Goal: Task Accomplishment & Management: Use online tool/utility

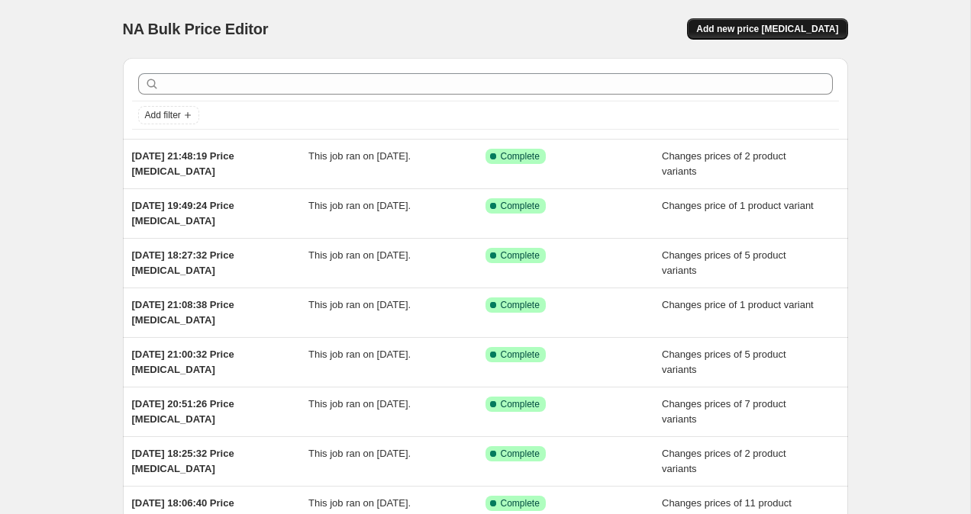
click at [776, 20] on button "Add new price [MEDICAL_DATA]" at bounding box center [767, 28] width 160 height 21
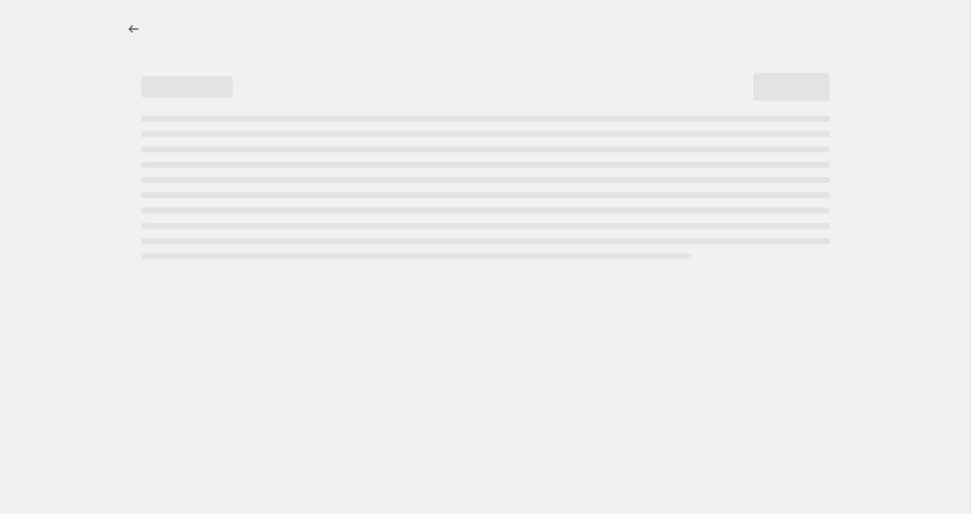
select select "percentage"
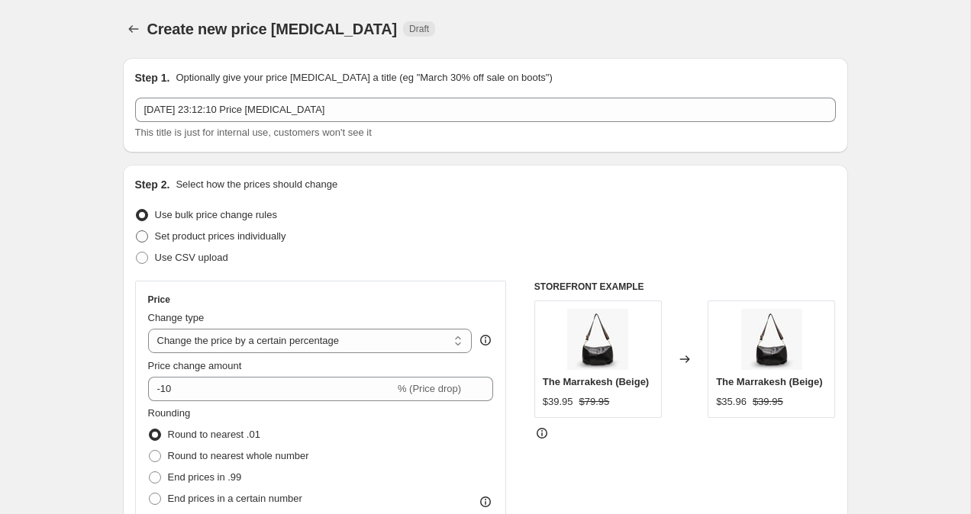
click at [143, 237] on span at bounding box center [142, 236] width 12 height 12
click at [137, 231] on input "Set product prices individually" at bounding box center [136, 230] width 1 height 1
radio input "true"
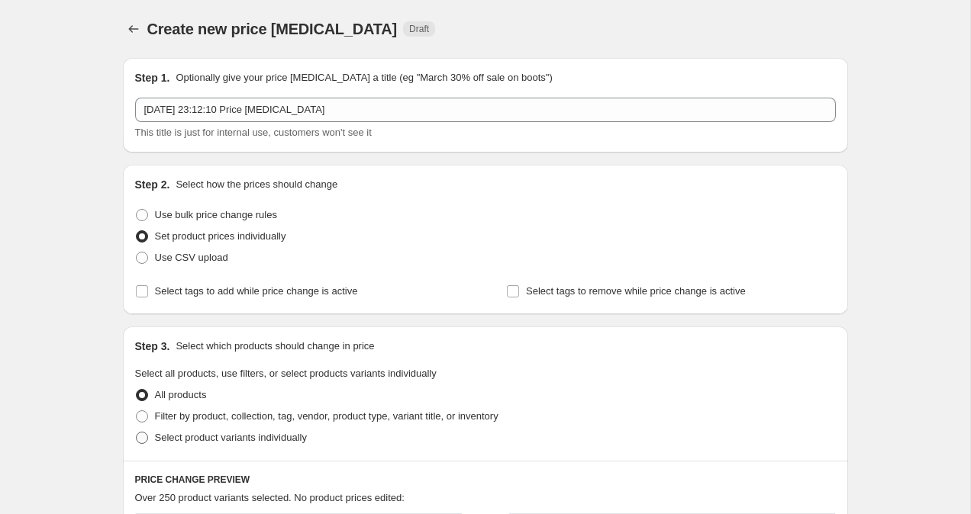
click at [135, 437] on span at bounding box center [142, 438] width 14 height 14
click at [136, 433] on input "Select product variants individually" at bounding box center [136, 432] width 1 height 1
radio input "true"
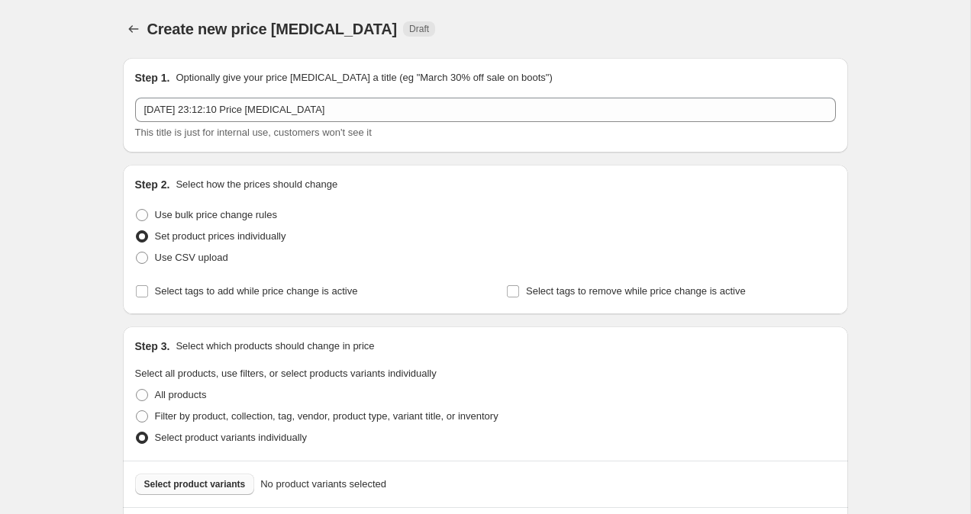
click at [164, 485] on span "Select product variants" at bounding box center [194, 484] width 101 height 12
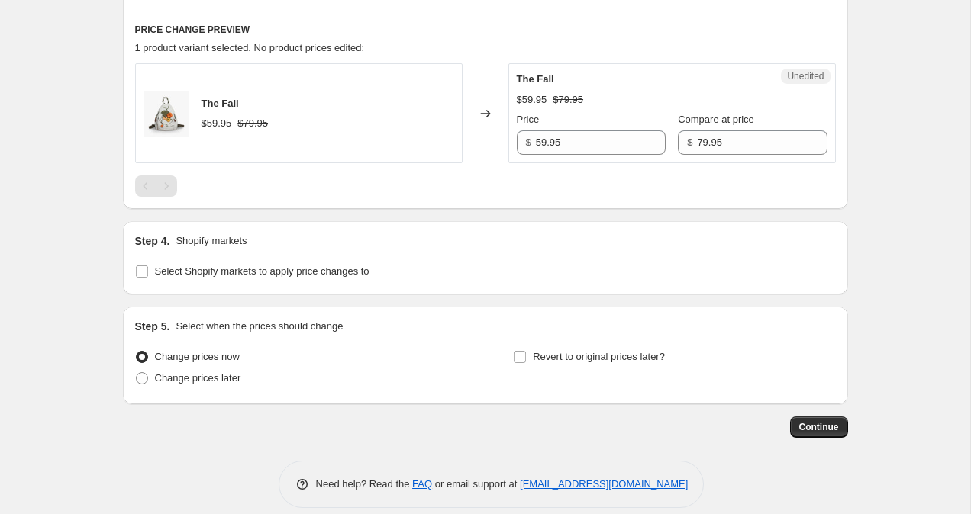
scroll to position [513, 0]
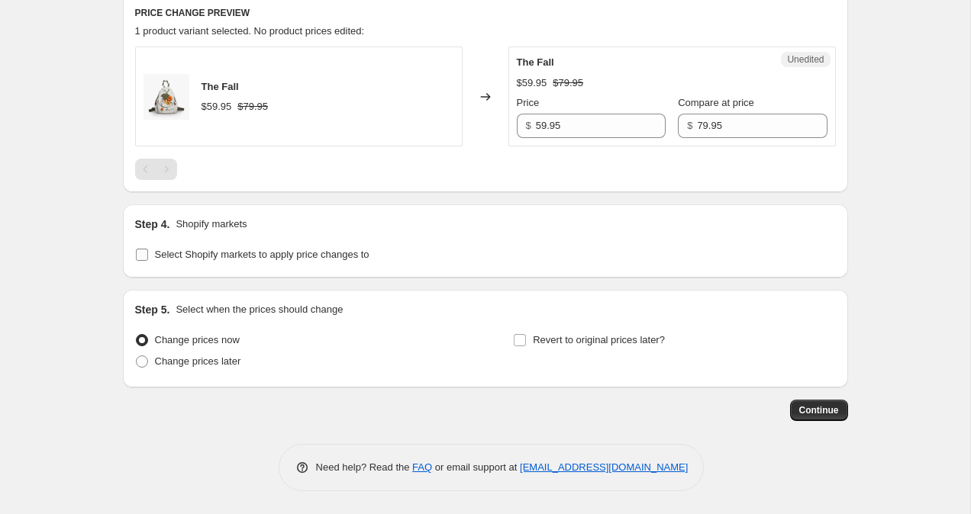
click at [137, 253] on input "Select Shopify markets to apply price changes to" at bounding box center [142, 255] width 12 height 12
checkbox input "true"
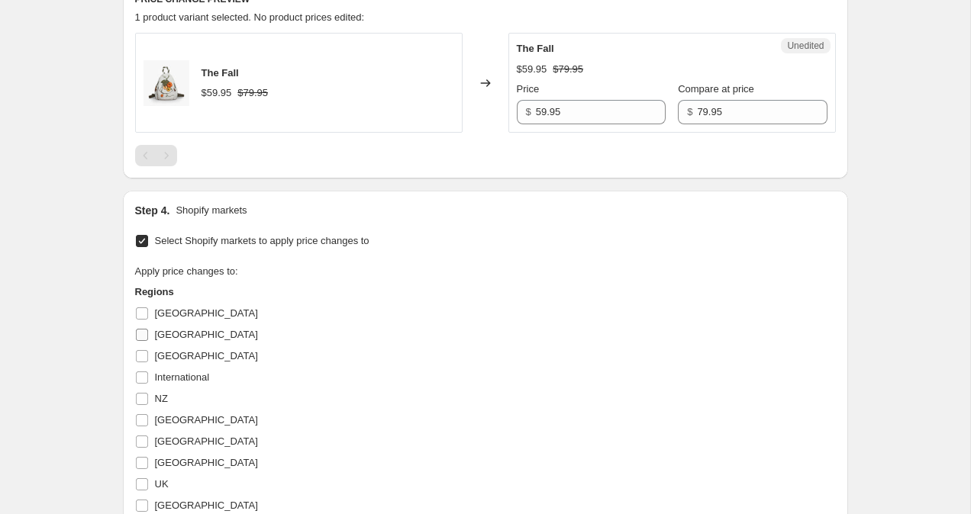
click at [147, 334] on input "[GEOGRAPHIC_DATA]" at bounding box center [142, 335] width 12 height 12
checkbox input "true"
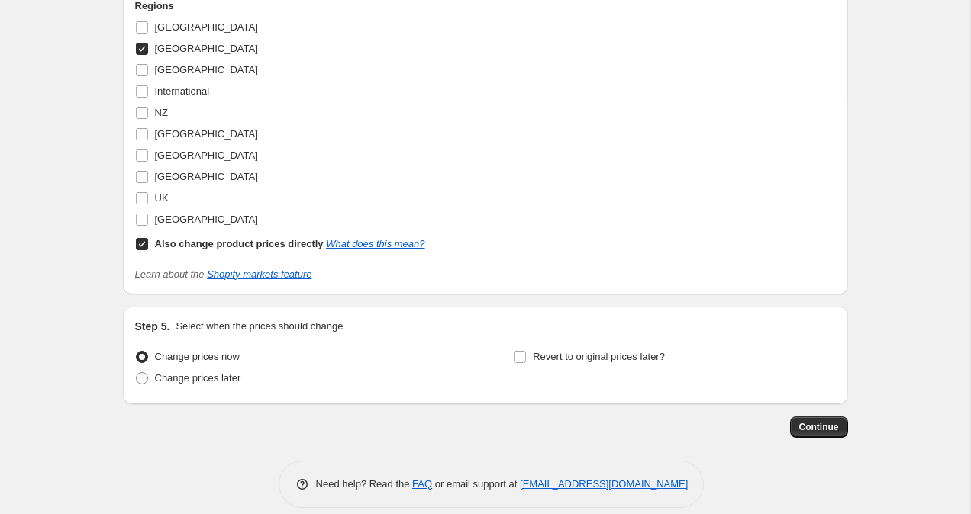
click at [139, 236] on label "Also change product prices directly What does this mean?" at bounding box center [280, 243] width 290 height 21
click at [139, 238] on input "Also change product prices directly What does this mean?" at bounding box center [142, 244] width 12 height 12
checkbox input "false"
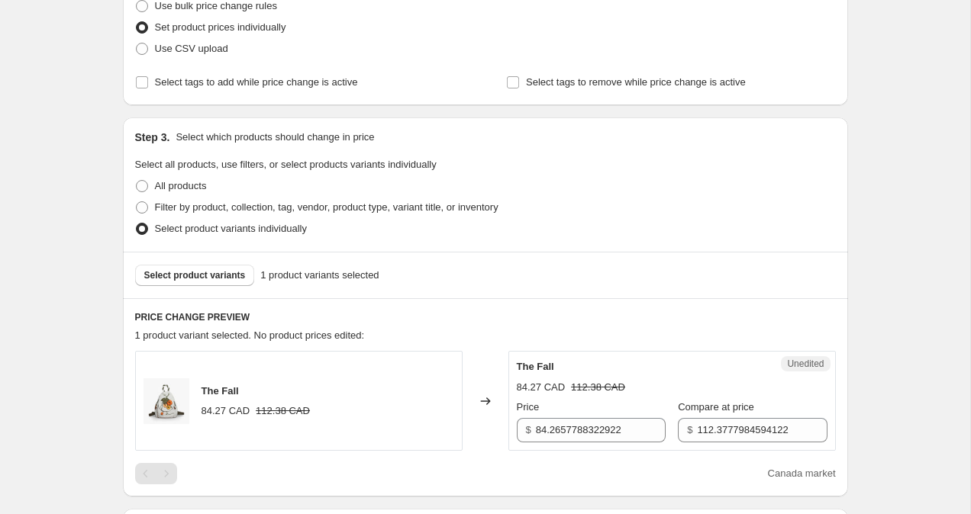
scroll to position [170, 0]
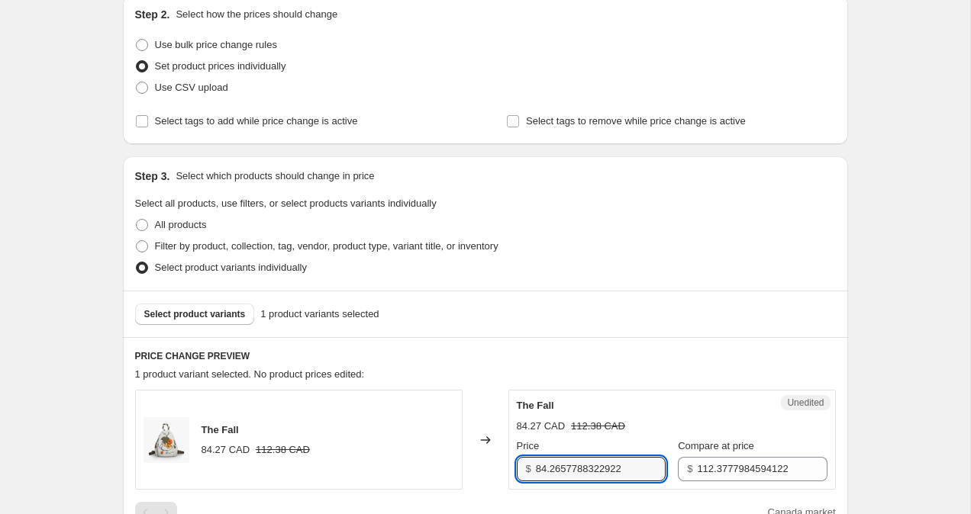
drag, startPoint x: 641, startPoint y: 471, endPoint x: 525, endPoint y: 468, distance: 116.0
click at [525, 468] on div "$ 84.2657788322922" at bounding box center [591, 469] width 149 height 24
type input "59.95"
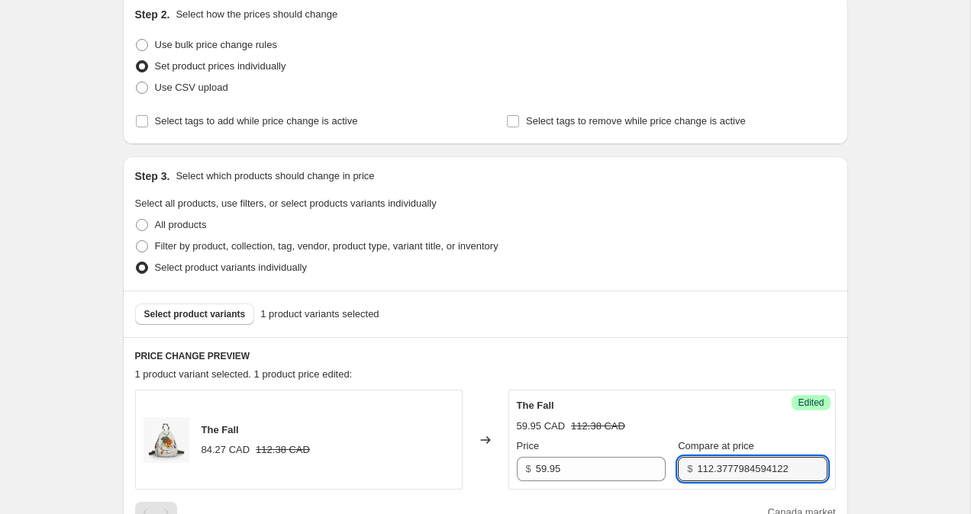
drag, startPoint x: 684, startPoint y: 468, endPoint x: 823, endPoint y: 474, distance: 139.0
click at [823, 474] on div "Success Edited The Fall 59.95 CAD 112.38 CAD Price $ 59.95 Compare at price $ 1…" at bounding box center [671, 440] width 327 height 100
type input "1"
type input "99.95"
click at [955, 394] on div "Create new price [MEDICAL_DATA]. This page is ready Create new price [MEDICAL_D…" at bounding box center [485, 502] width 970 height 1344
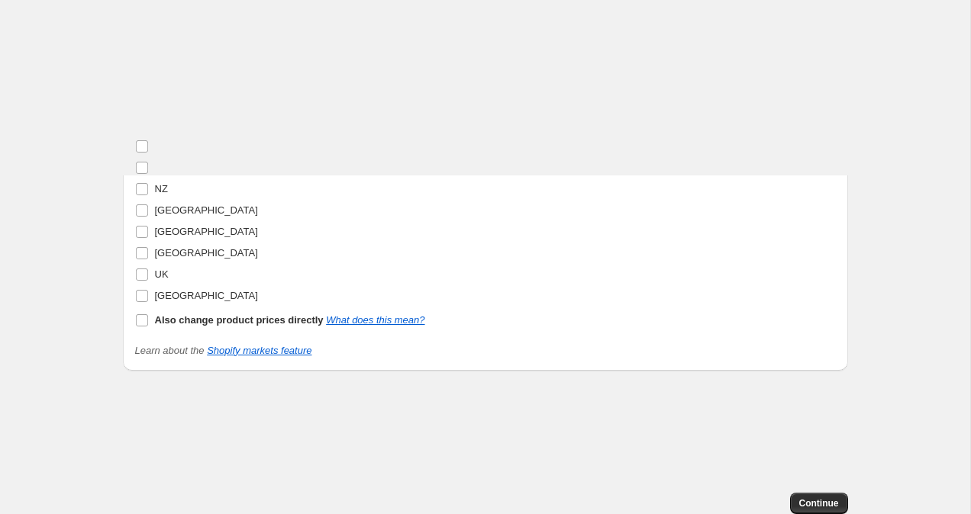
scroll to position [829, 0]
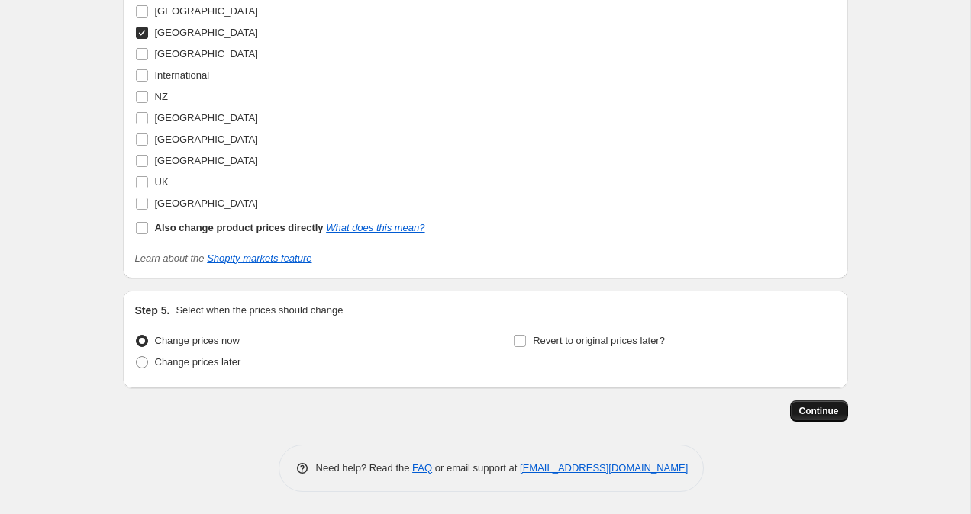
click at [825, 408] on span "Continue" at bounding box center [819, 411] width 40 height 12
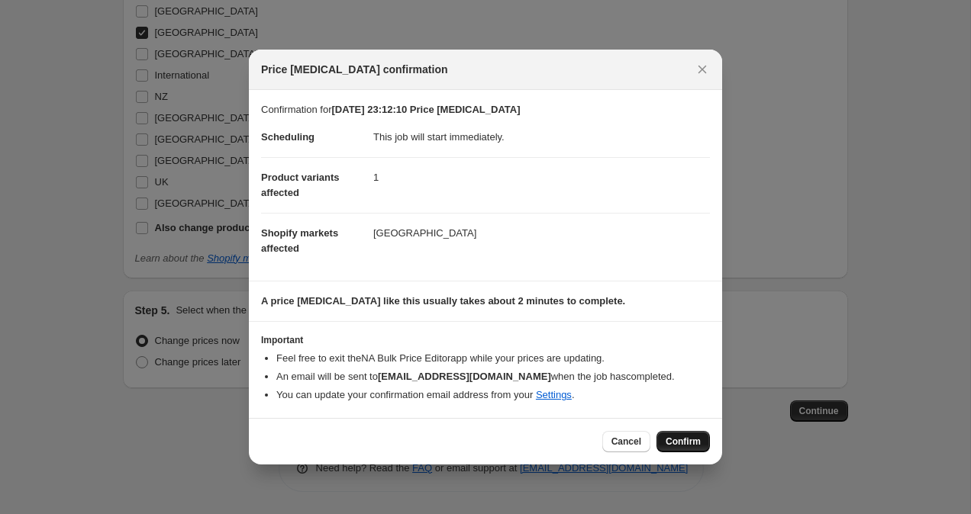
click at [693, 444] on span "Confirm" at bounding box center [682, 442] width 35 height 12
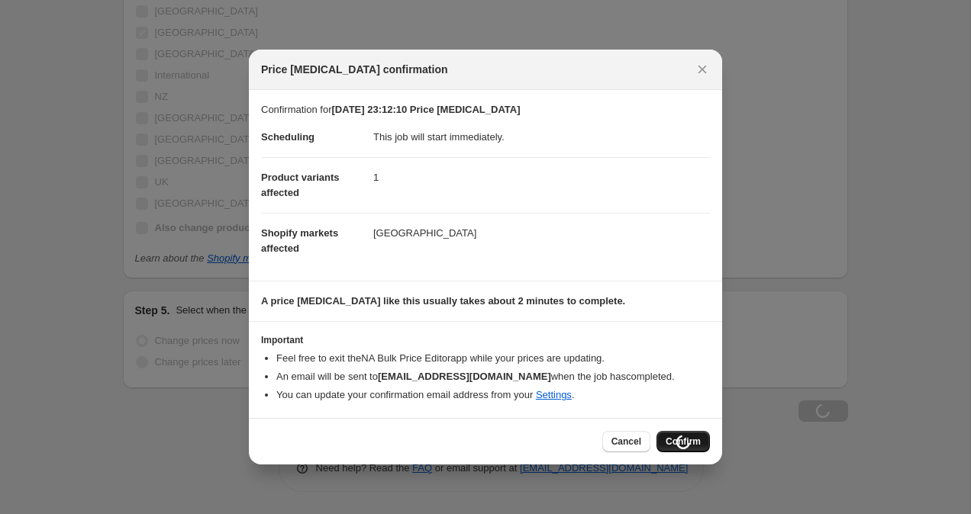
scroll to position [829, 0]
